Goal: Find specific page/section: Find specific page/section

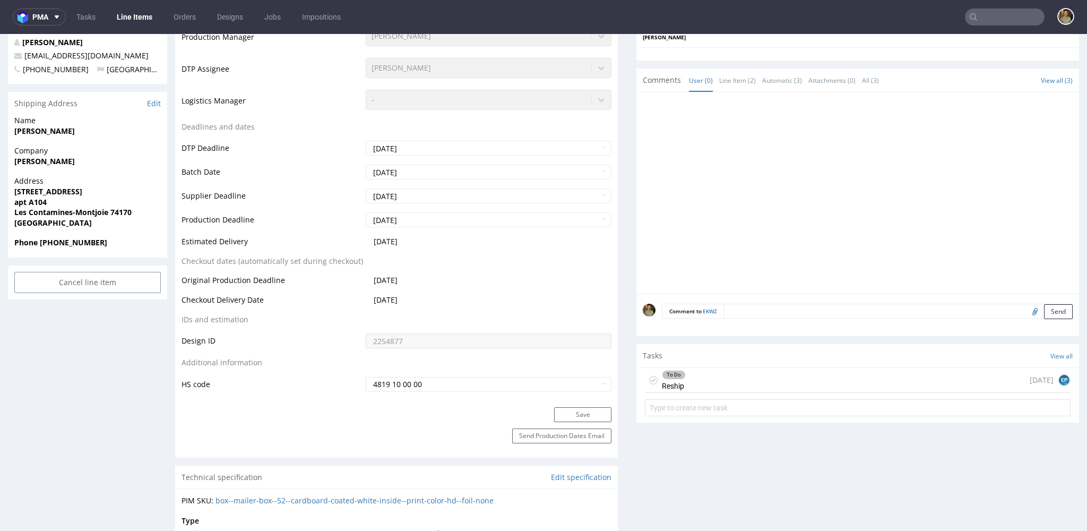
scroll to position [371, 0]
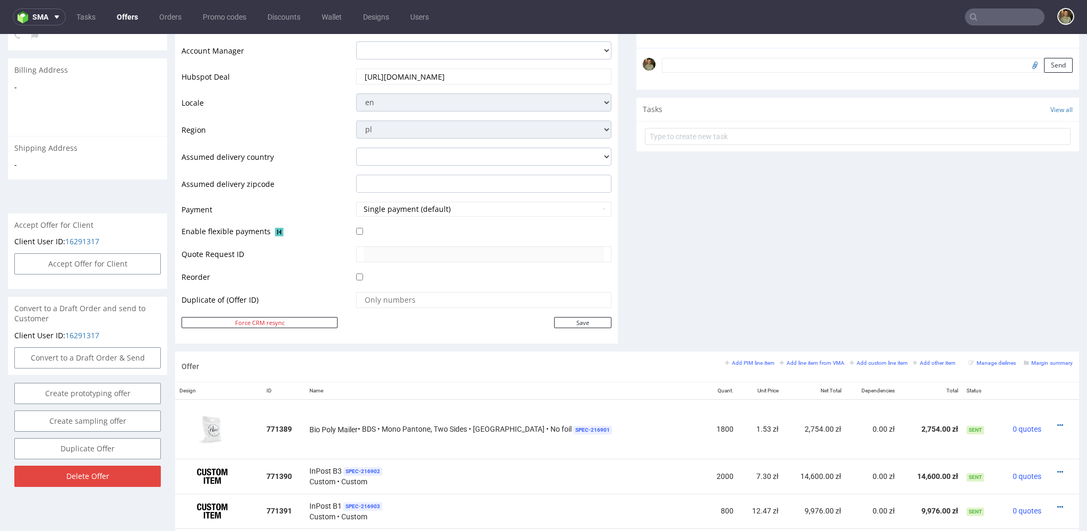
scroll to position [92, 0]
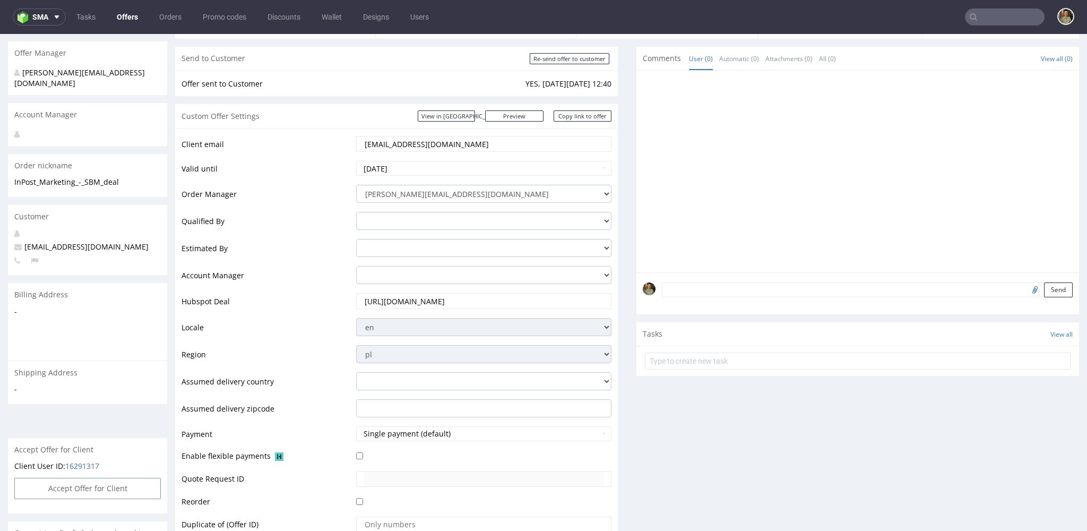
drag, startPoint x: 362, startPoint y: 145, endPoint x: 486, endPoint y: 147, distance: 124.3
click at [486, 147] on input "[EMAIL_ADDRESS][DOMAIN_NAME]" at bounding box center [484, 143] width 241 height 15
click at [705, 441] on div "Comments User (0) Automatic (0) Attachments (0) All (0) View all (0) Send Tasks…" at bounding box center [858, 311] width 443 height 529
